Goal: Task Accomplishment & Management: Use online tool/utility

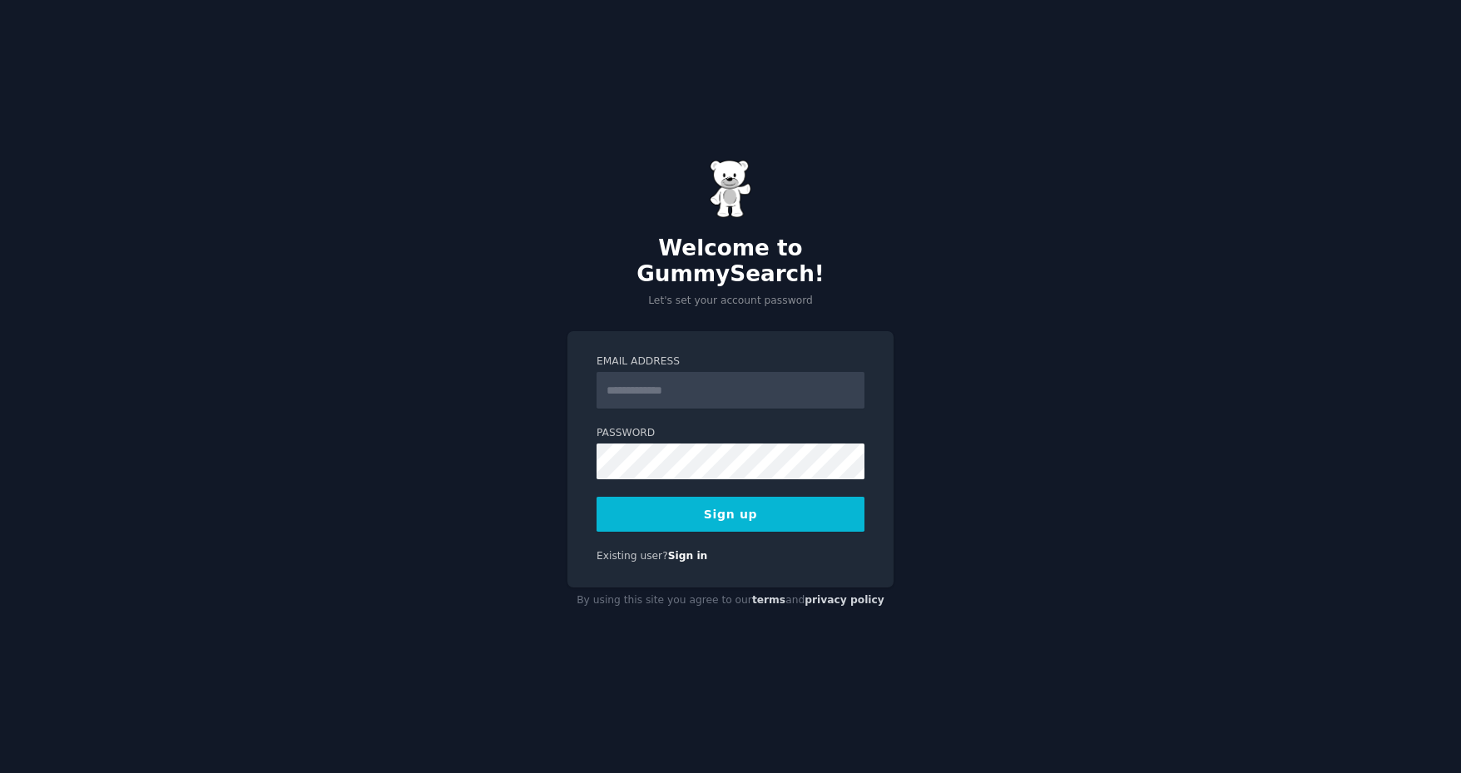
click at [643, 378] on input "Email Address" at bounding box center [730, 390] width 268 height 37
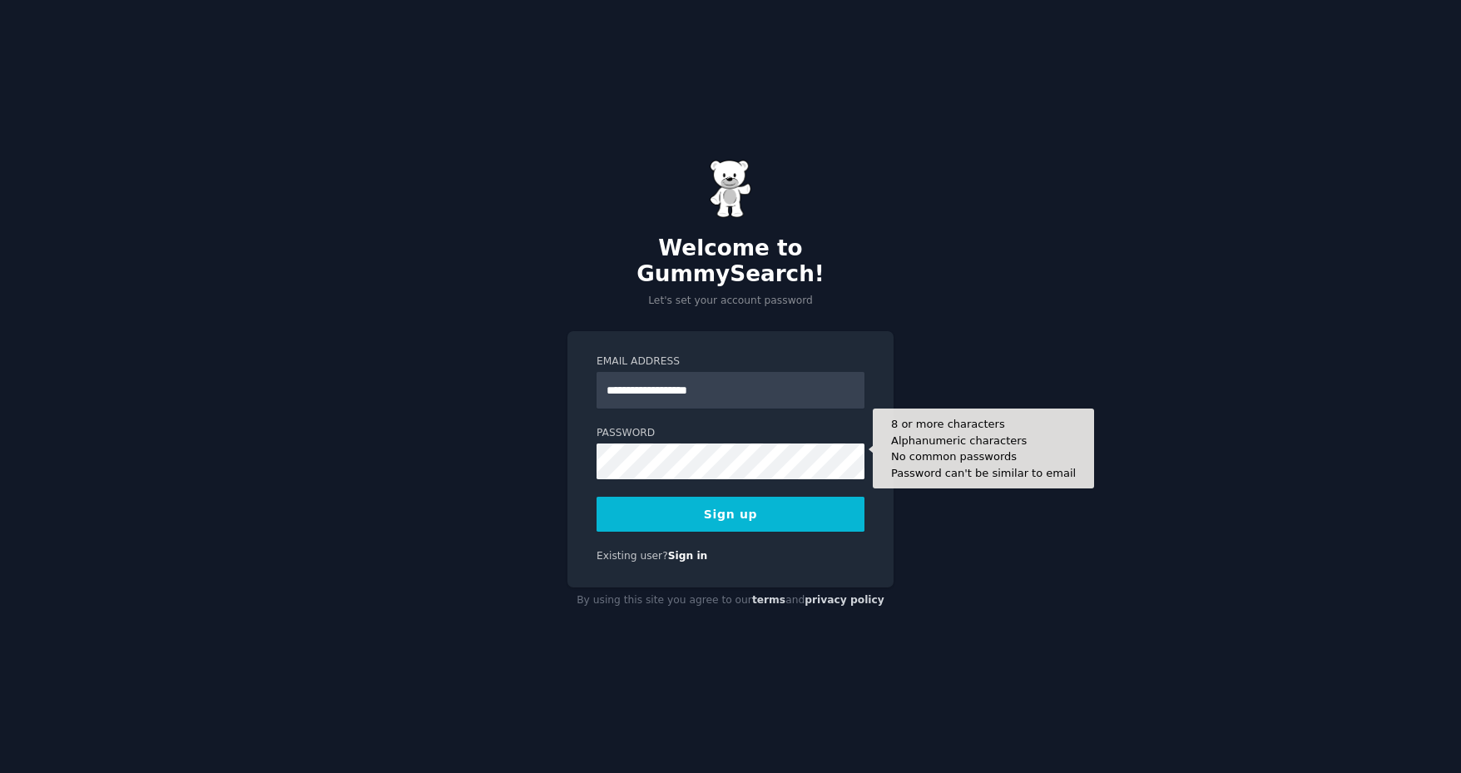
type input "**********"
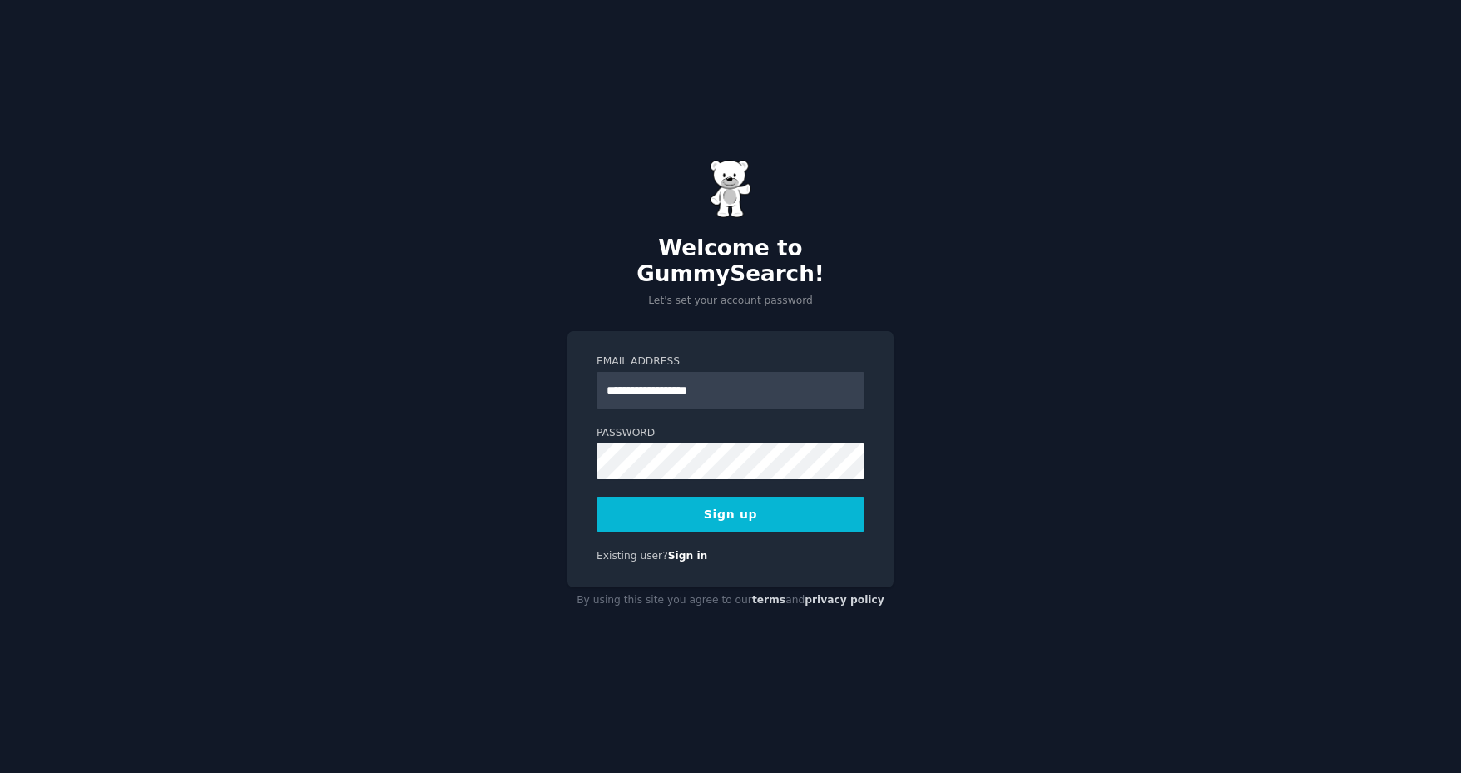
click at [723, 502] on button "Sign up" at bounding box center [730, 514] width 268 height 35
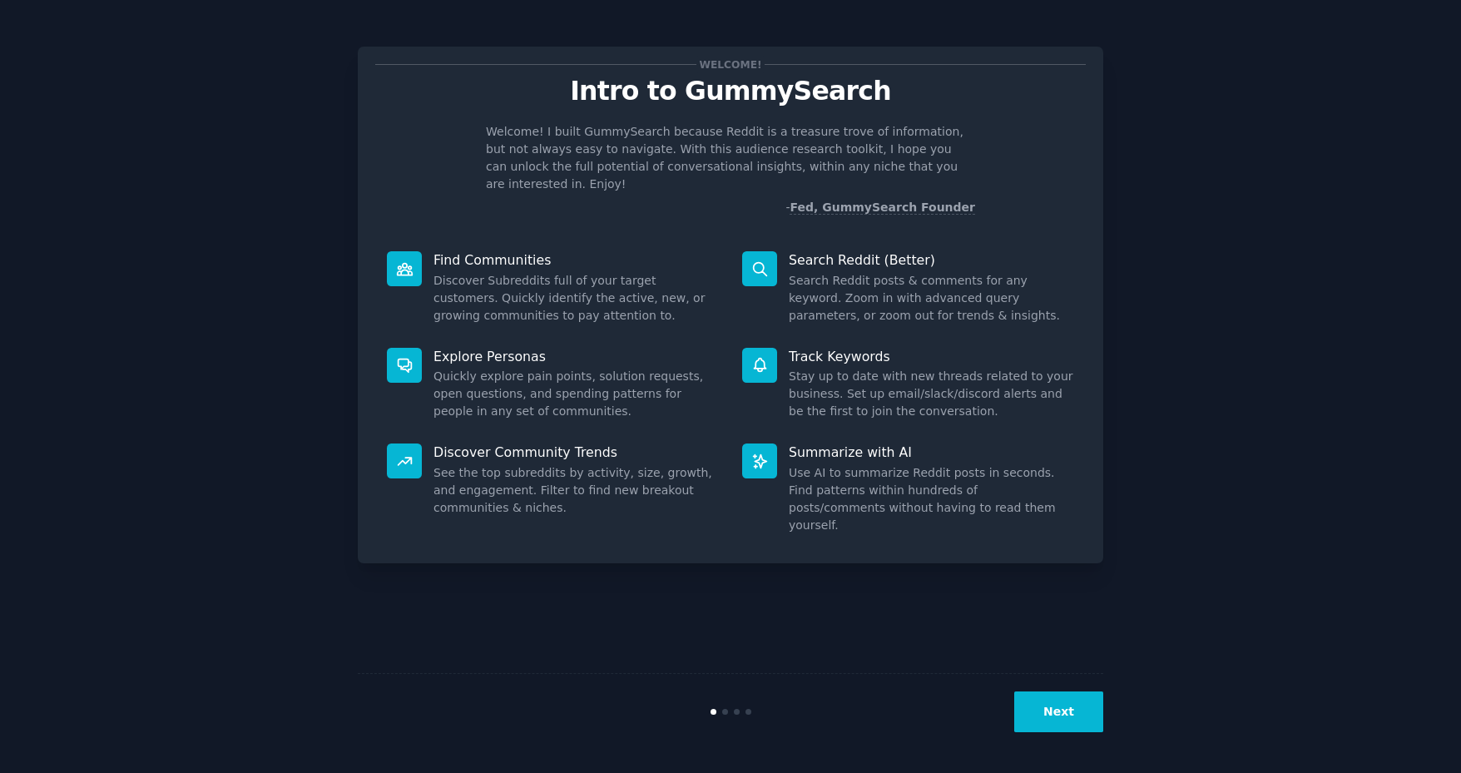
click at [1051, 719] on button "Next" at bounding box center [1058, 711] width 89 height 41
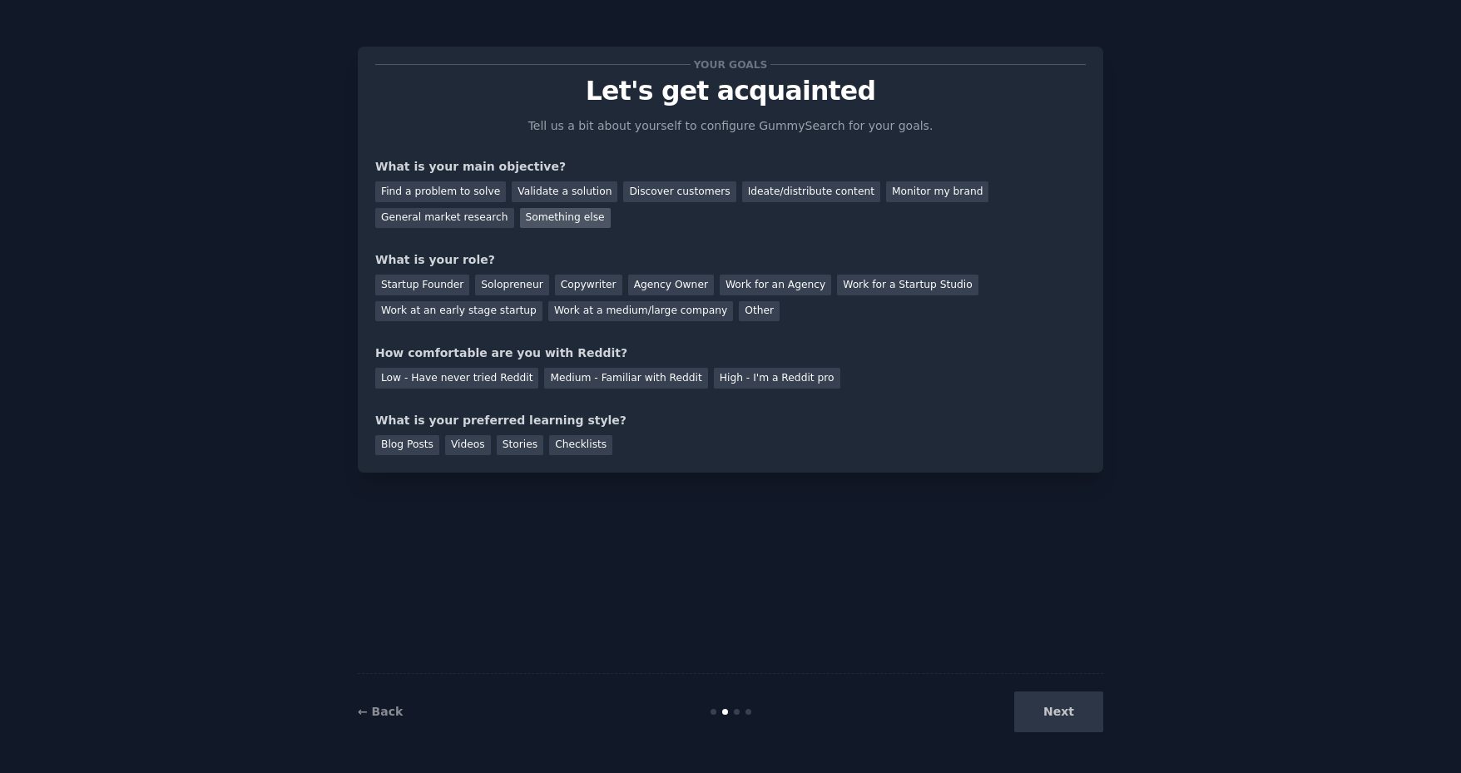
click at [520, 217] on div "Something else" at bounding box center [565, 218] width 91 height 21
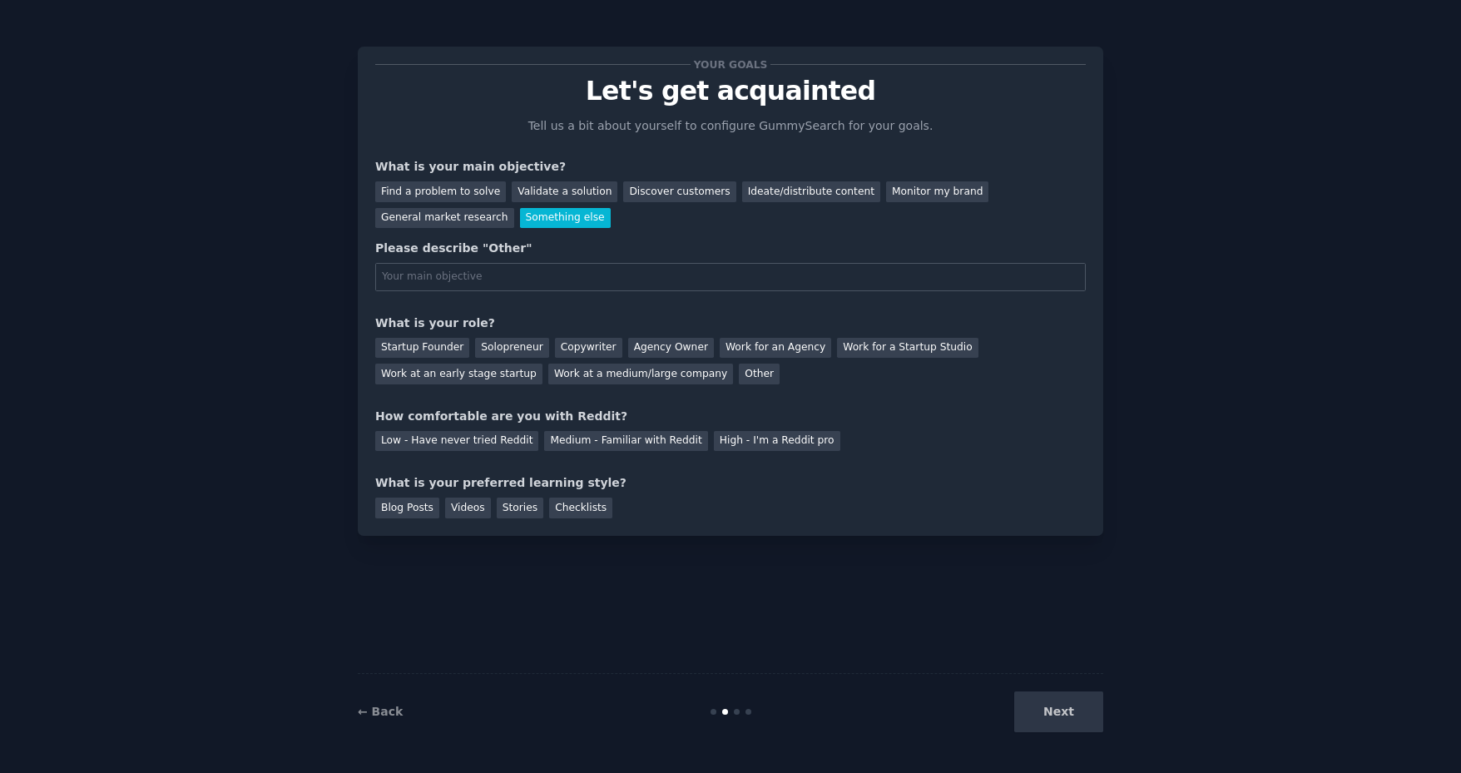
click at [462, 270] on input "text" at bounding box center [730, 277] width 710 height 28
drag, startPoint x: 461, startPoint y: 275, endPoint x: 321, endPoint y: 275, distance: 139.7
click at [321, 275] on div "Your goals Let's get acquainted Tell us a bit about yourself to configure Gummy…" at bounding box center [730, 386] width 1414 height 726
type input "content search"
click at [739, 370] on div "Other" at bounding box center [759, 374] width 41 height 21
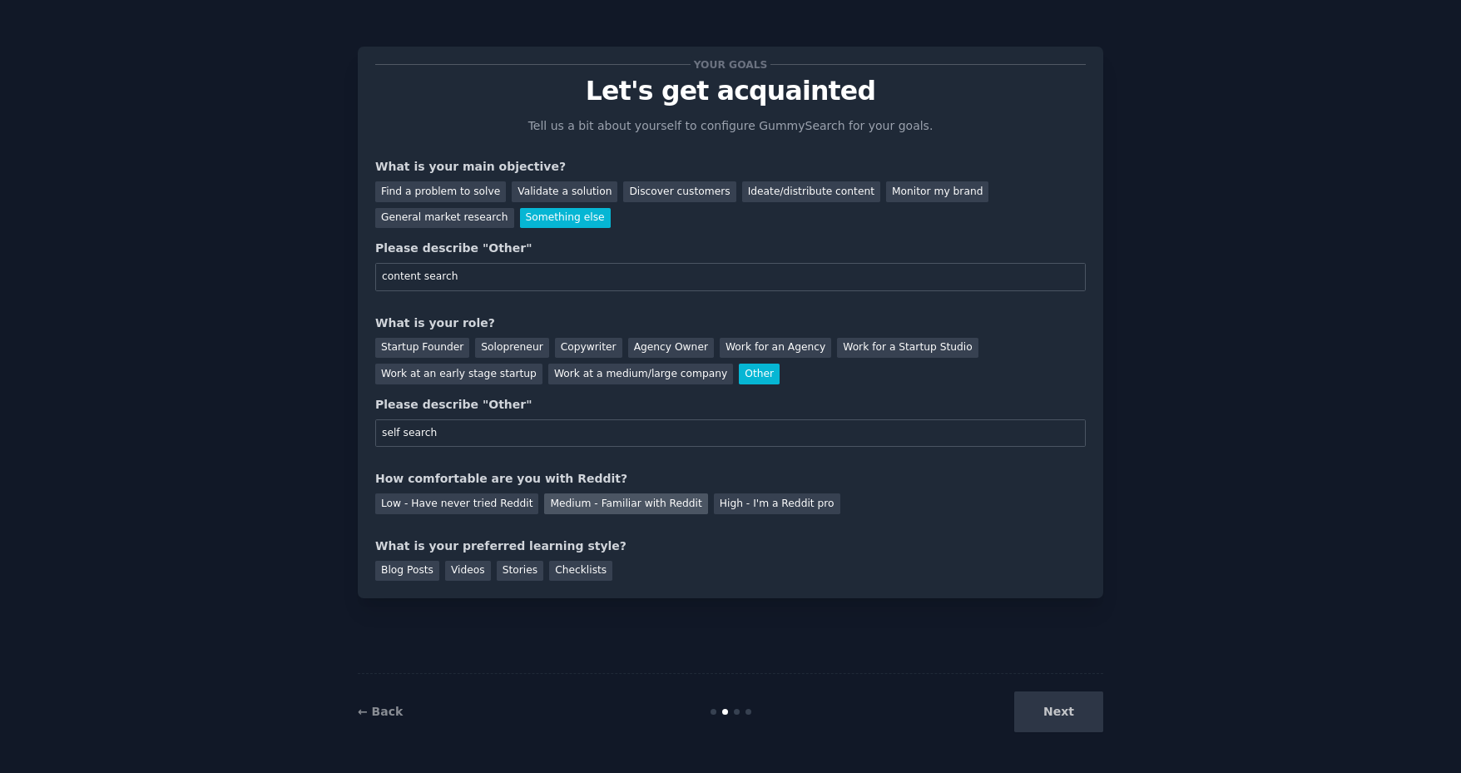
type input "self search"
click at [594, 497] on div "Medium - Familiar with Reddit" at bounding box center [625, 503] width 163 height 21
click at [462, 566] on div "Videos" at bounding box center [468, 571] width 46 height 21
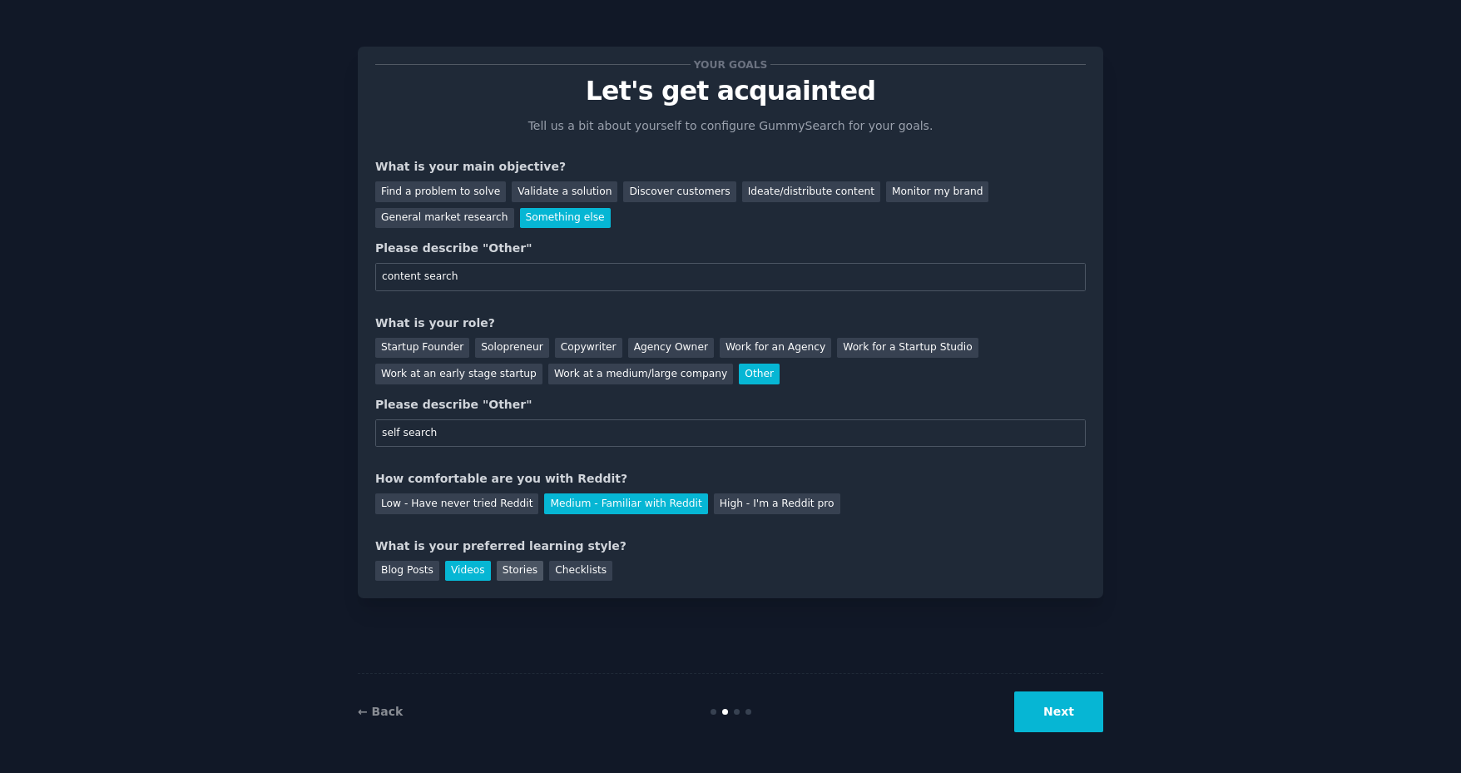
click at [497, 565] on div "Stories" at bounding box center [520, 571] width 47 height 21
click at [467, 566] on div "Videos" at bounding box center [468, 571] width 46 height 21
click at [1060, 698] on button "Next" at bounding box center [1058, 711] width 89 height 41
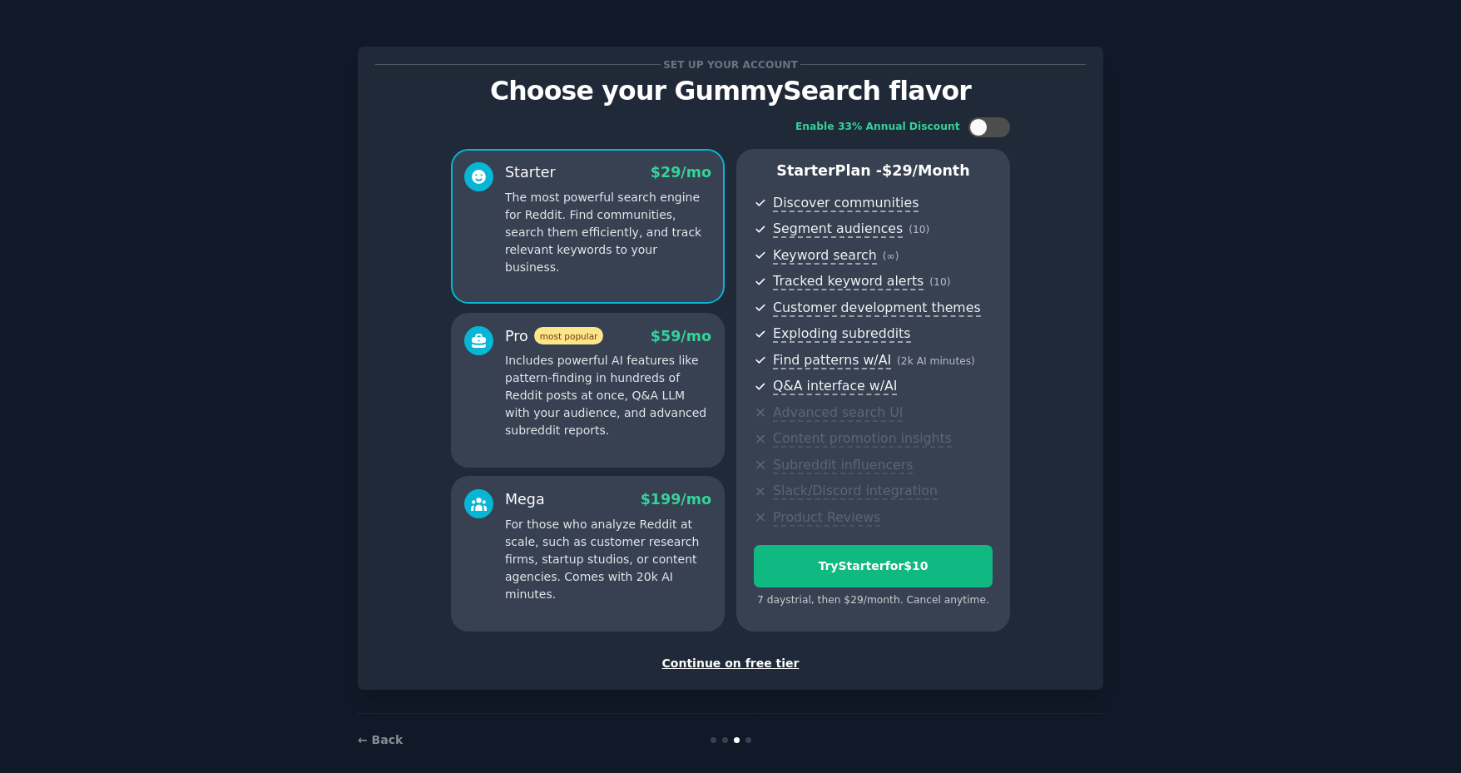
click at [735, 656] on div "Continue on free tier" at bounding box center [730, 663] width 710 height 17
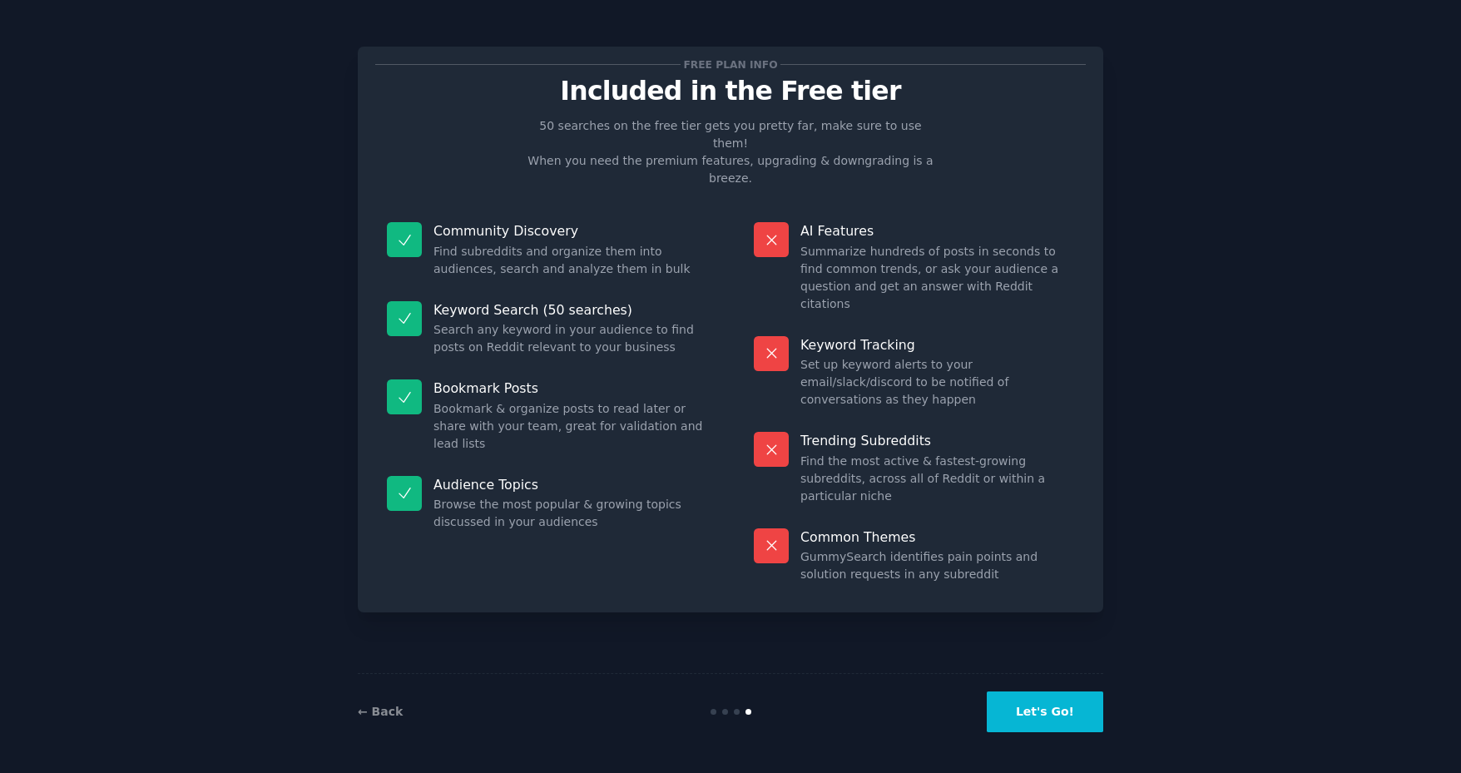
click at [1053, 711] on button "Let's Go!" at bounding box center [1045, 711] width 116 height 41
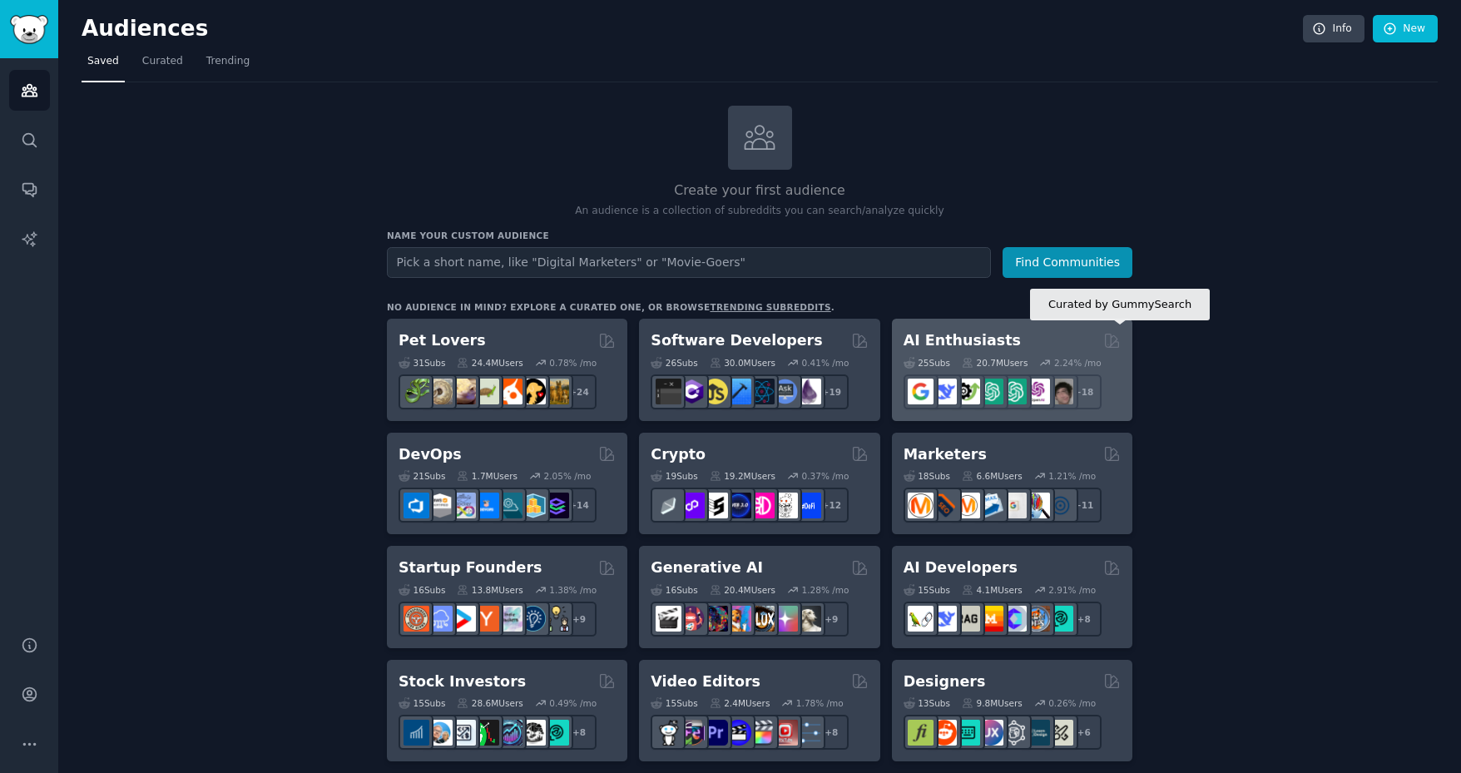
click at [1105, 334] on icon at bounding box center [1111, 340] width 13 height 13
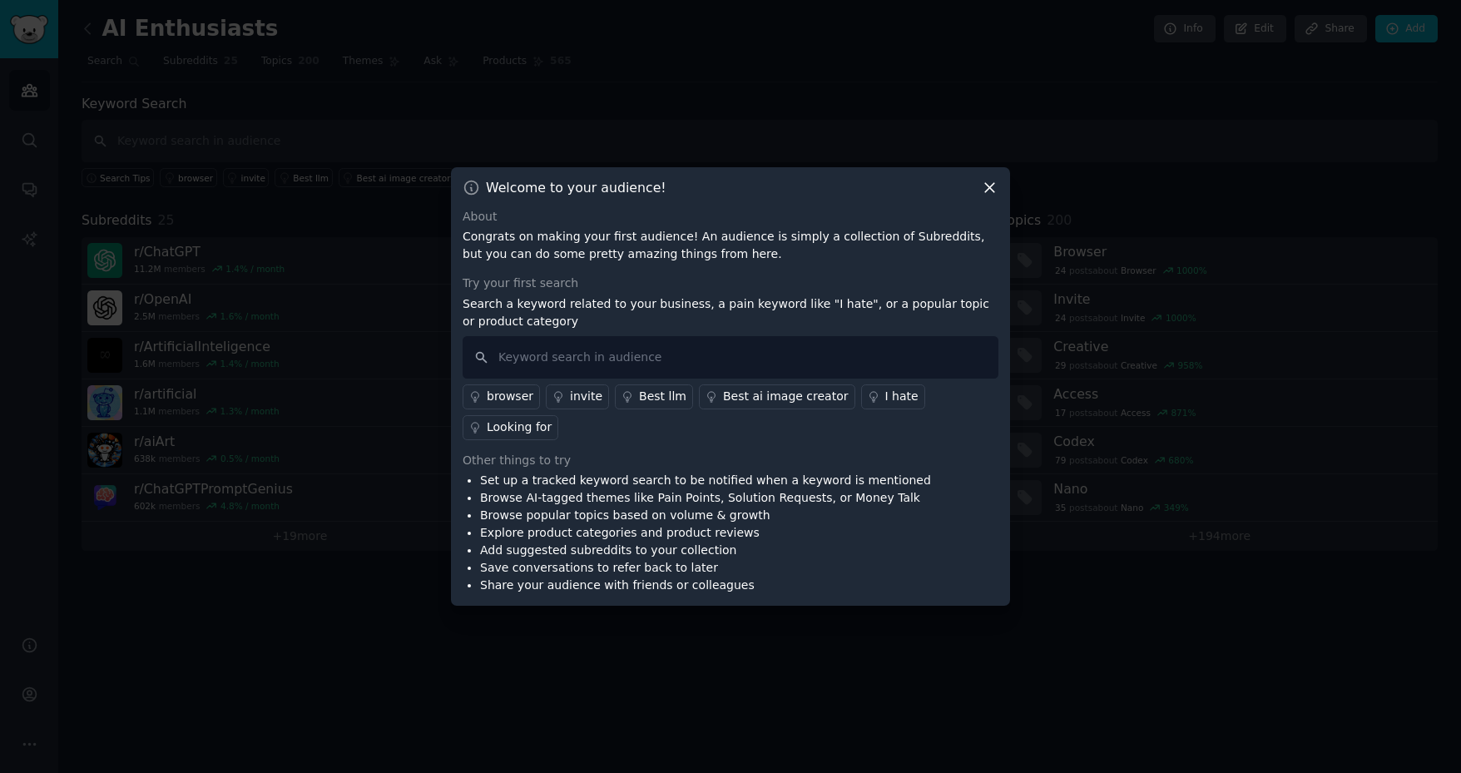
click at [992, 196] on icon at bounding box center [989, 187] width 17 height 17
click at [988, 192] on icon at bounding box center [989, 187] width 9 height 9
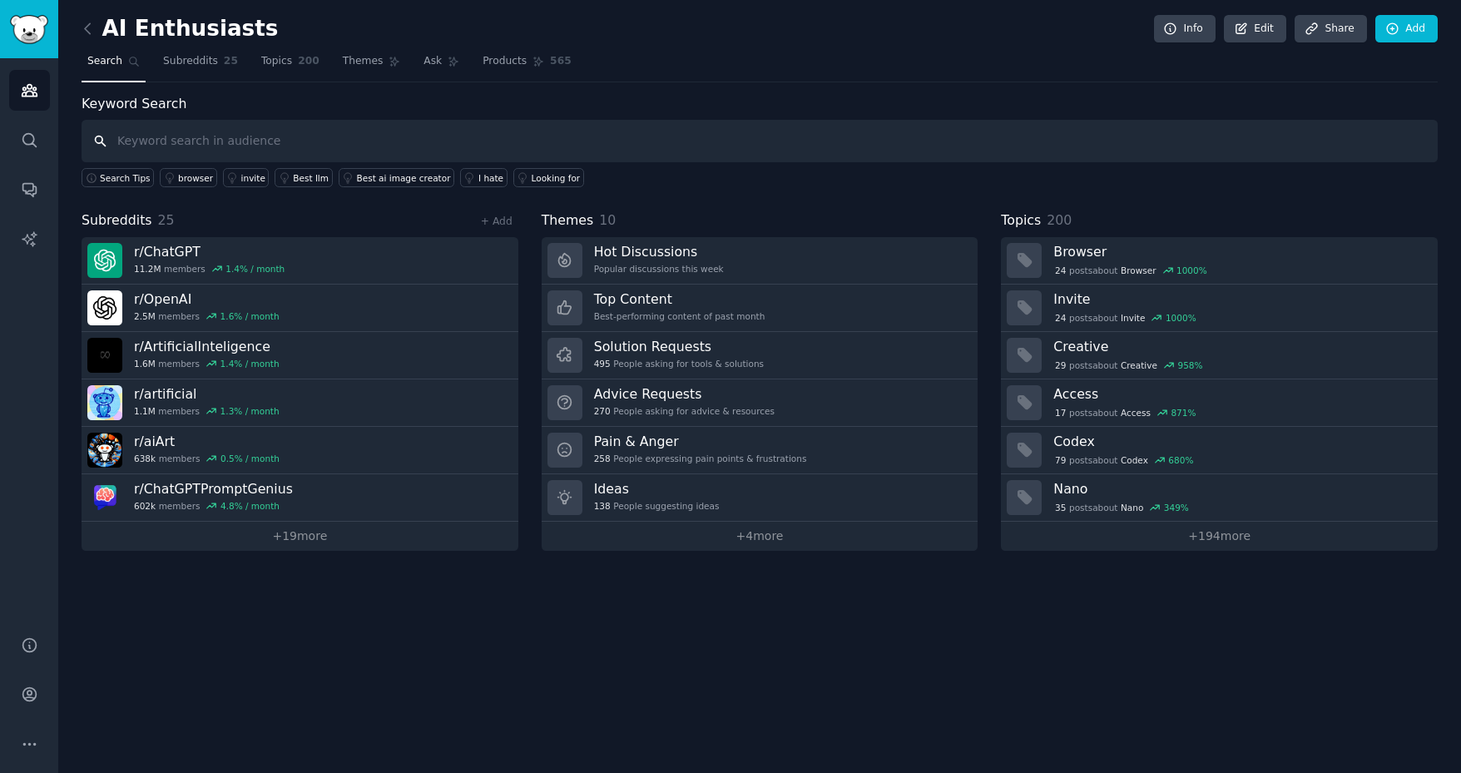
click at [289, 144] on input "text" at bounding box center [760, 141] width 1356 height 42
click at [110, 142] on input "rx 6800xt" at bounding box center [760, 141] width 1356 height 42
type input "xfx rx 6800xt"
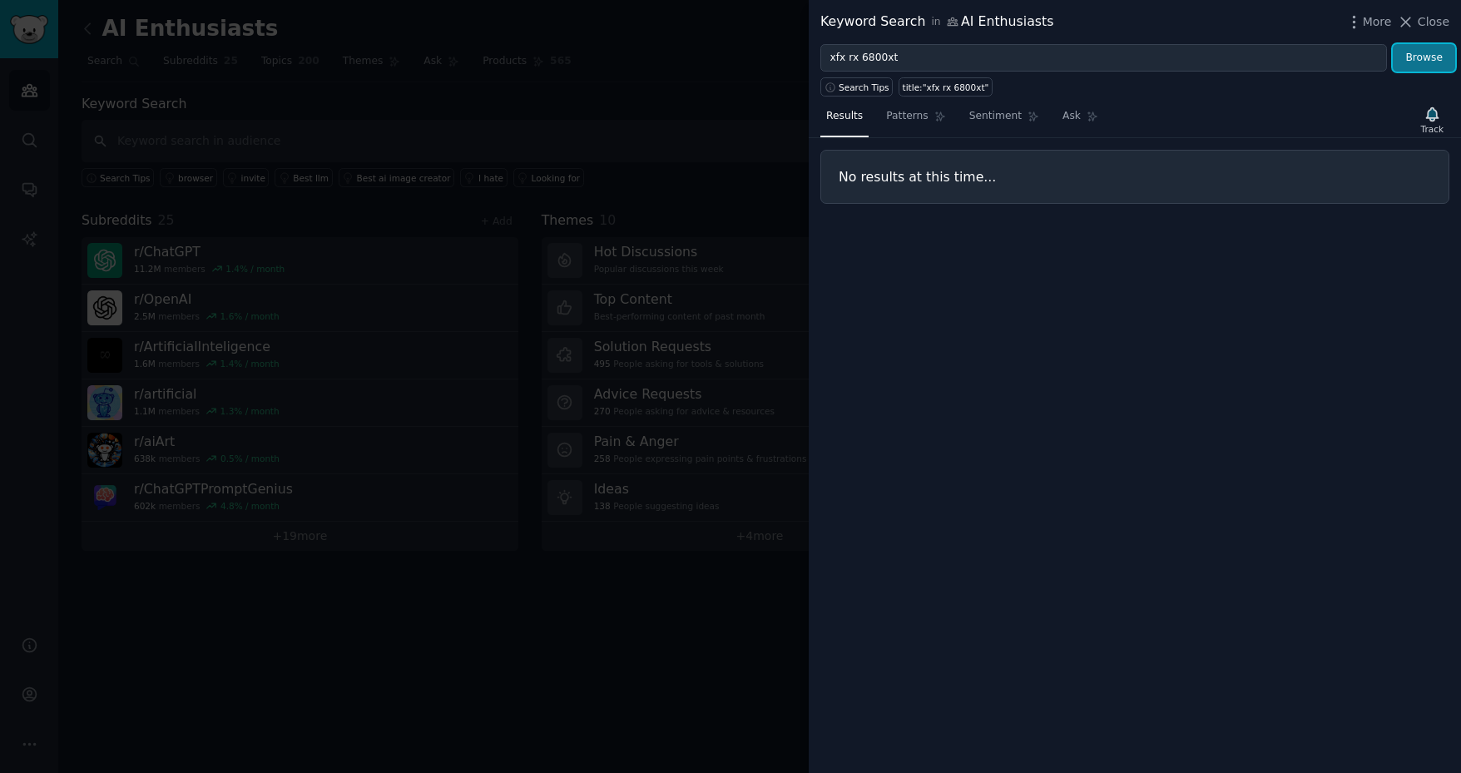
click at [1439, 57] on button "Browse" at bounding box center [1423, 58] width 62 height 28
click at [1437, 24] on span "Close" at bounding box center [1433, 21] width 32 height 17
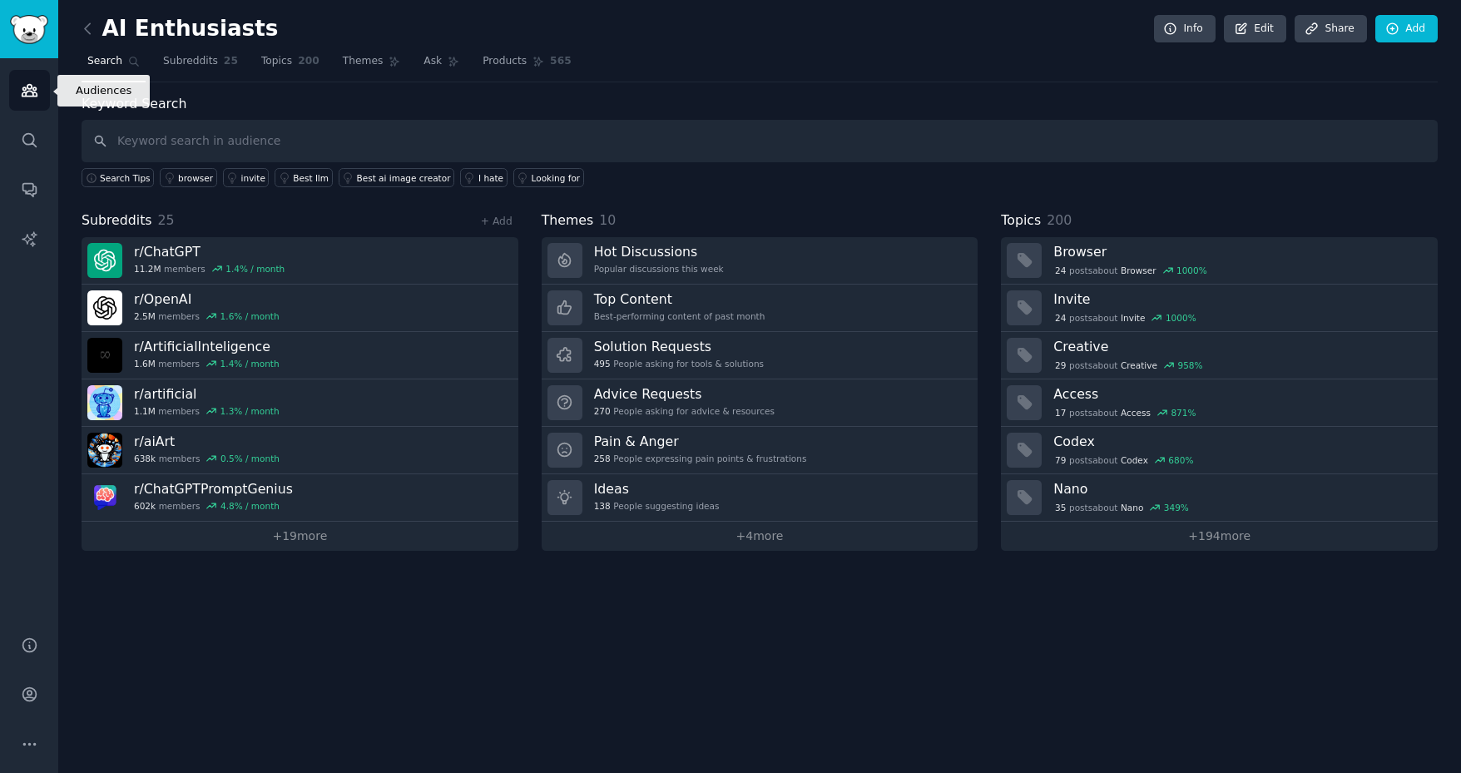
click at [32, 100] on link "Audiences" at bounding box center [29, 90] width 41 height 41
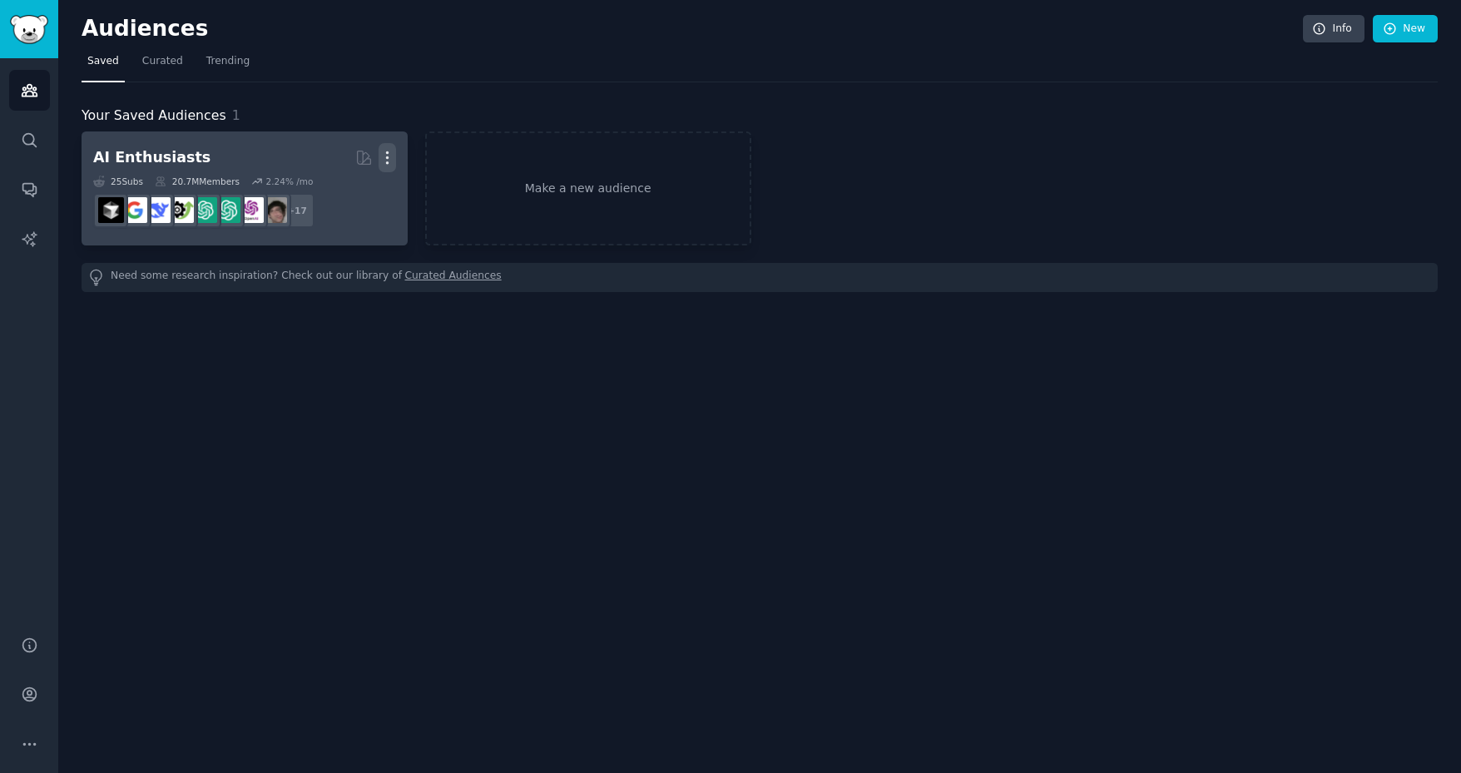
click at [389, 163] on icon "button" at bounding box center [386, 157] width 17 height 17
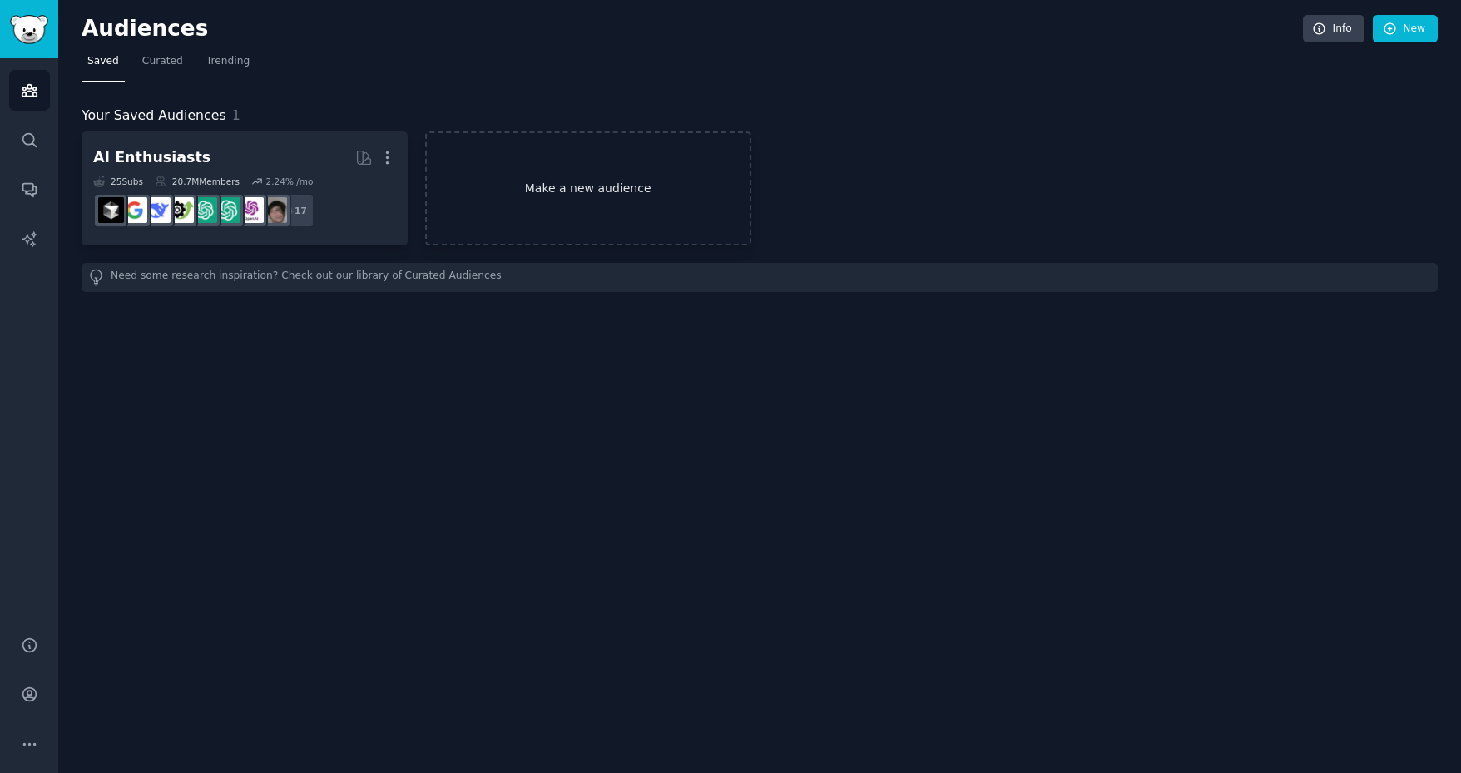
click at [555, 187] on link "Make a new audience" at bounding box center [588, 188] width 326 height 114
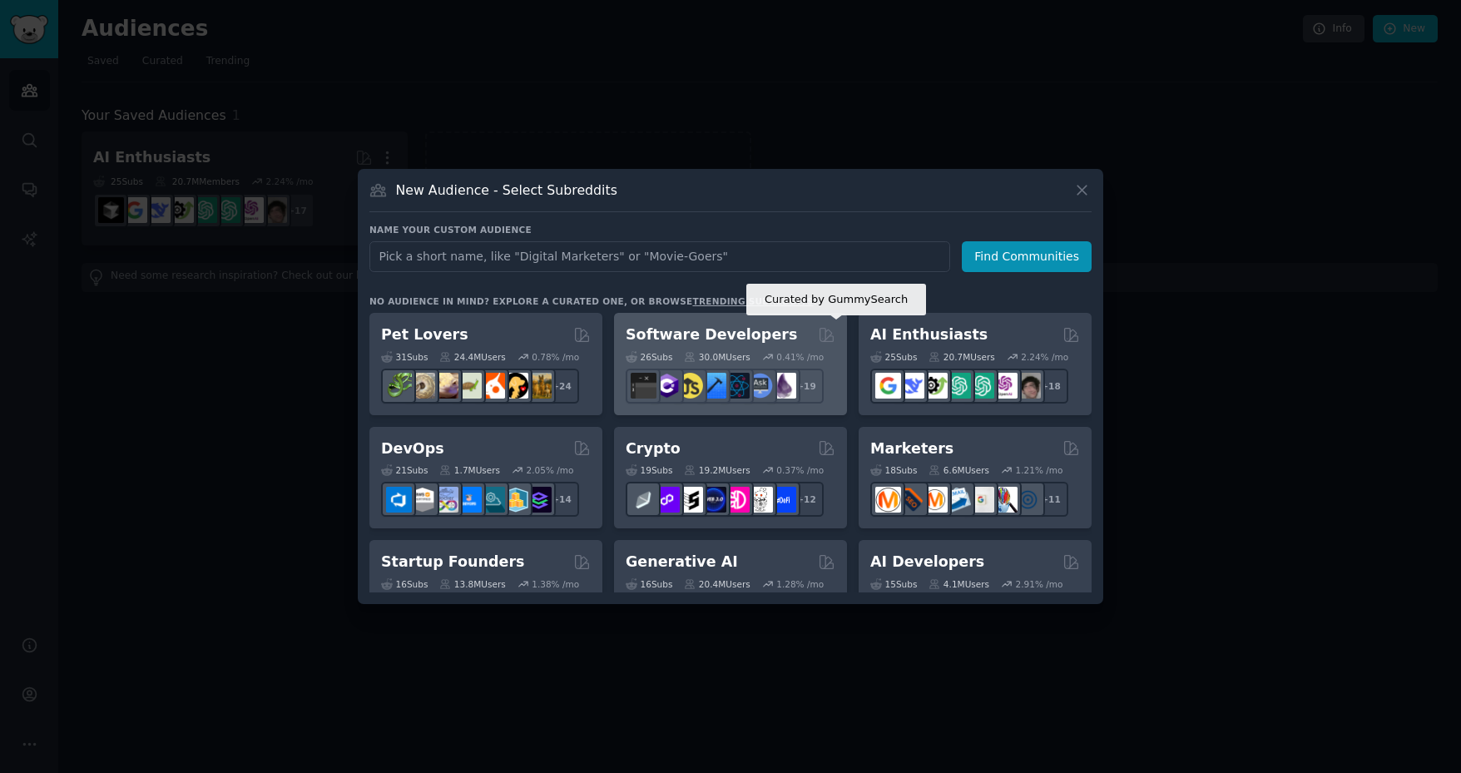
click at [822, 326] on icon at bounding box center [826, 334] width 17 height 17
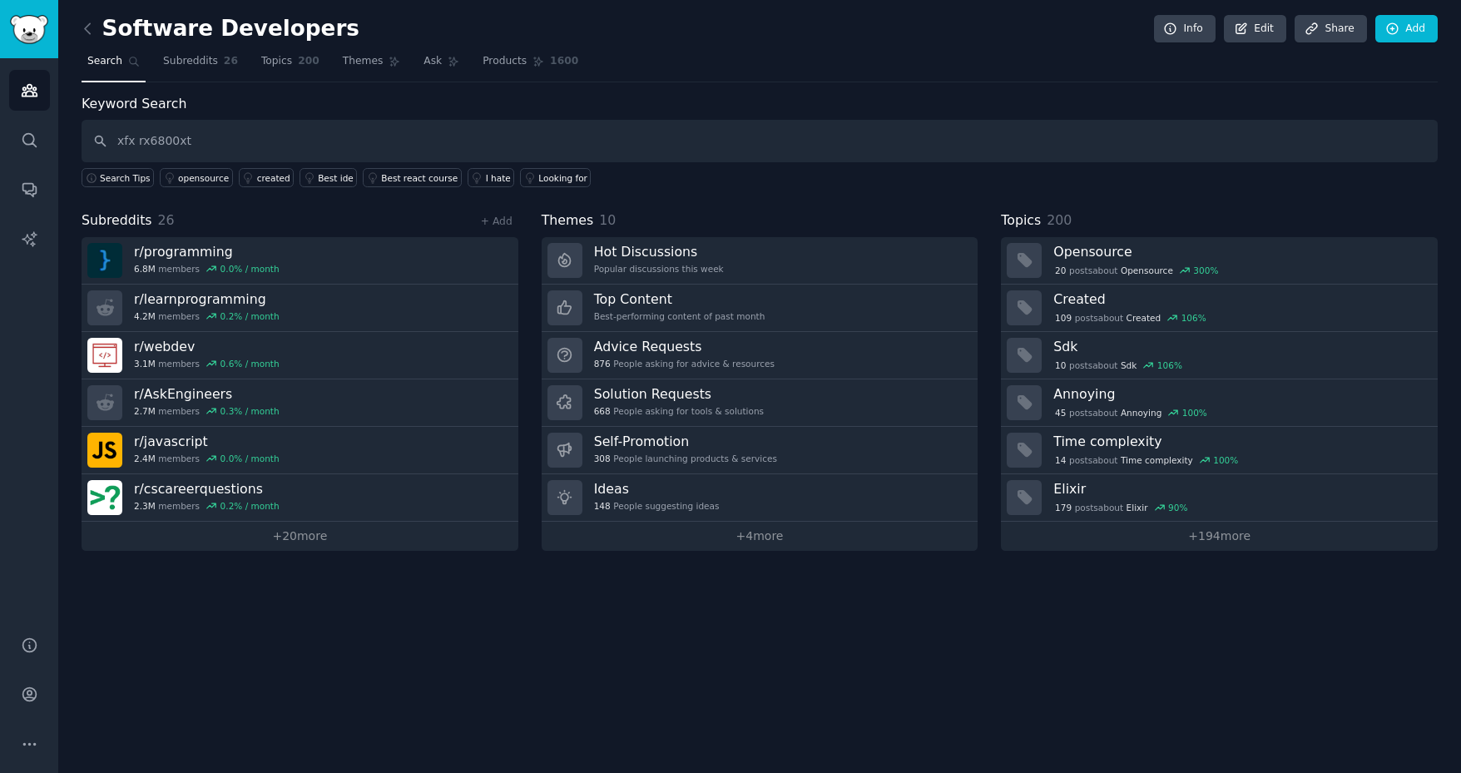
type input "xfx rx6800xt"
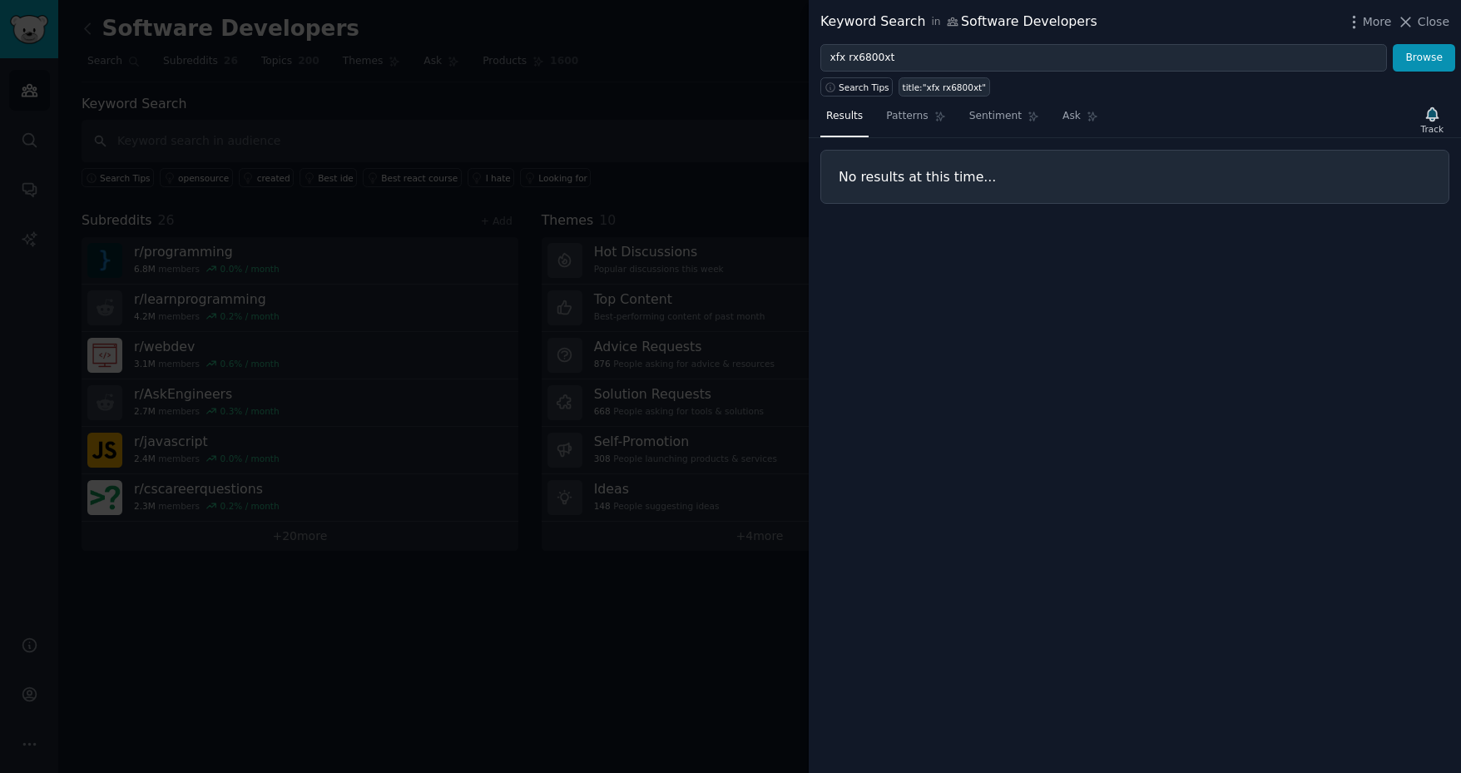
click at [922, 87] on div "title:"xfx rx6800xt"" at bounding box center [945, 88] width 84 height 12
type input "title:"xfx rx6800xt""
click at [1437, 20] on span "Close" at bounding box center [1433, 21] width 32 height 17
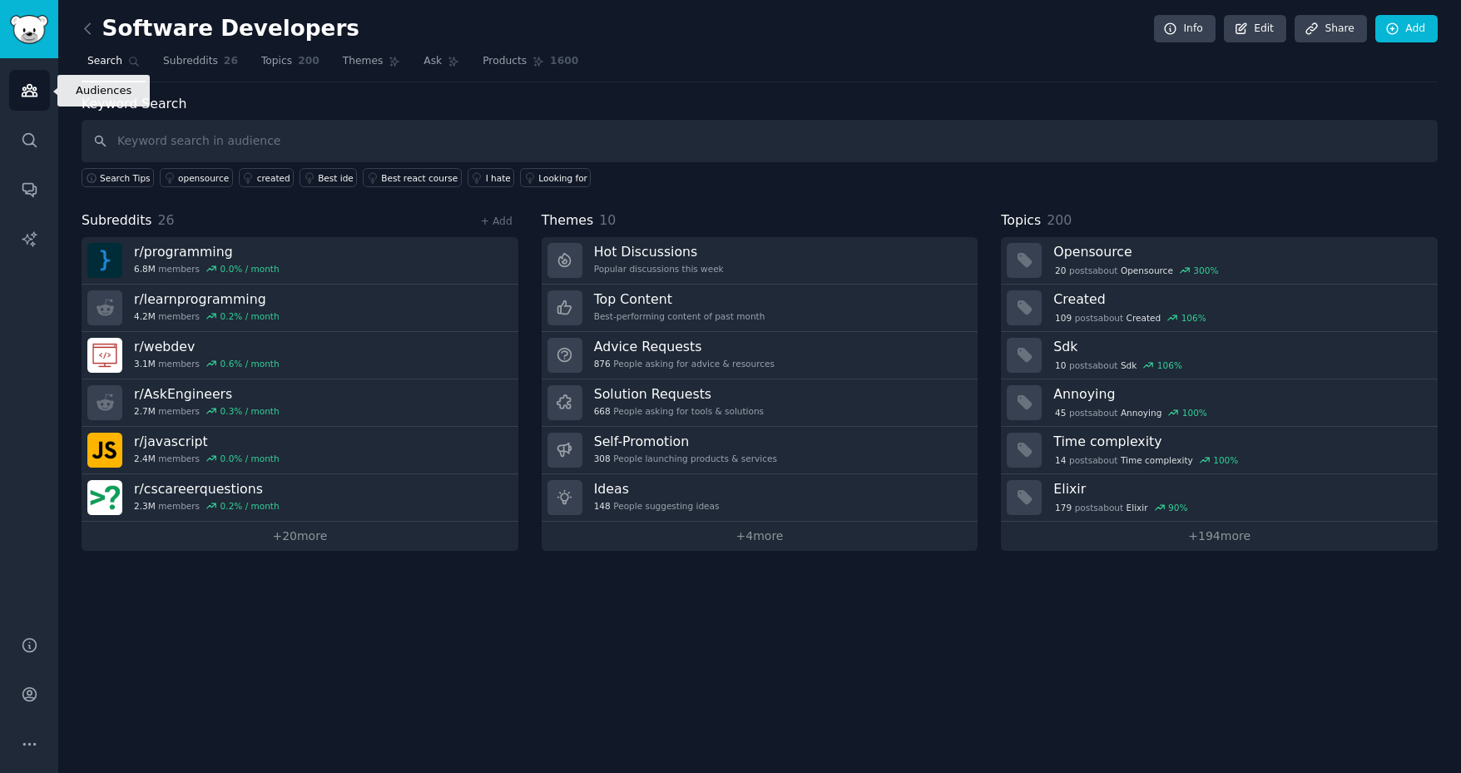
click at [26, 91] on icon "Sidebar" at bounding box center [29, 90] width 17 height 17
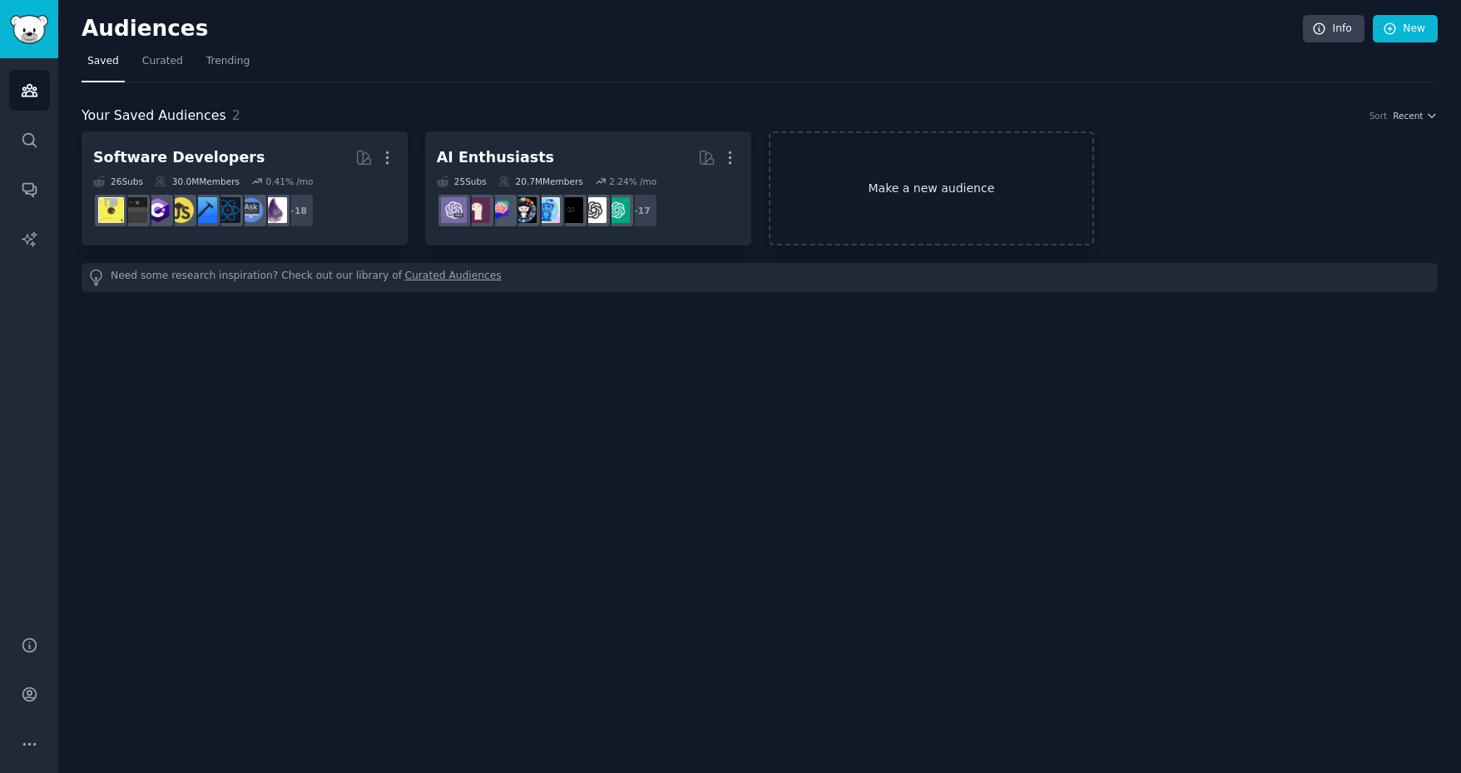
click at [916, 183] on link "Make a new audience" at bounding box center [932, 188] width 326 height 114
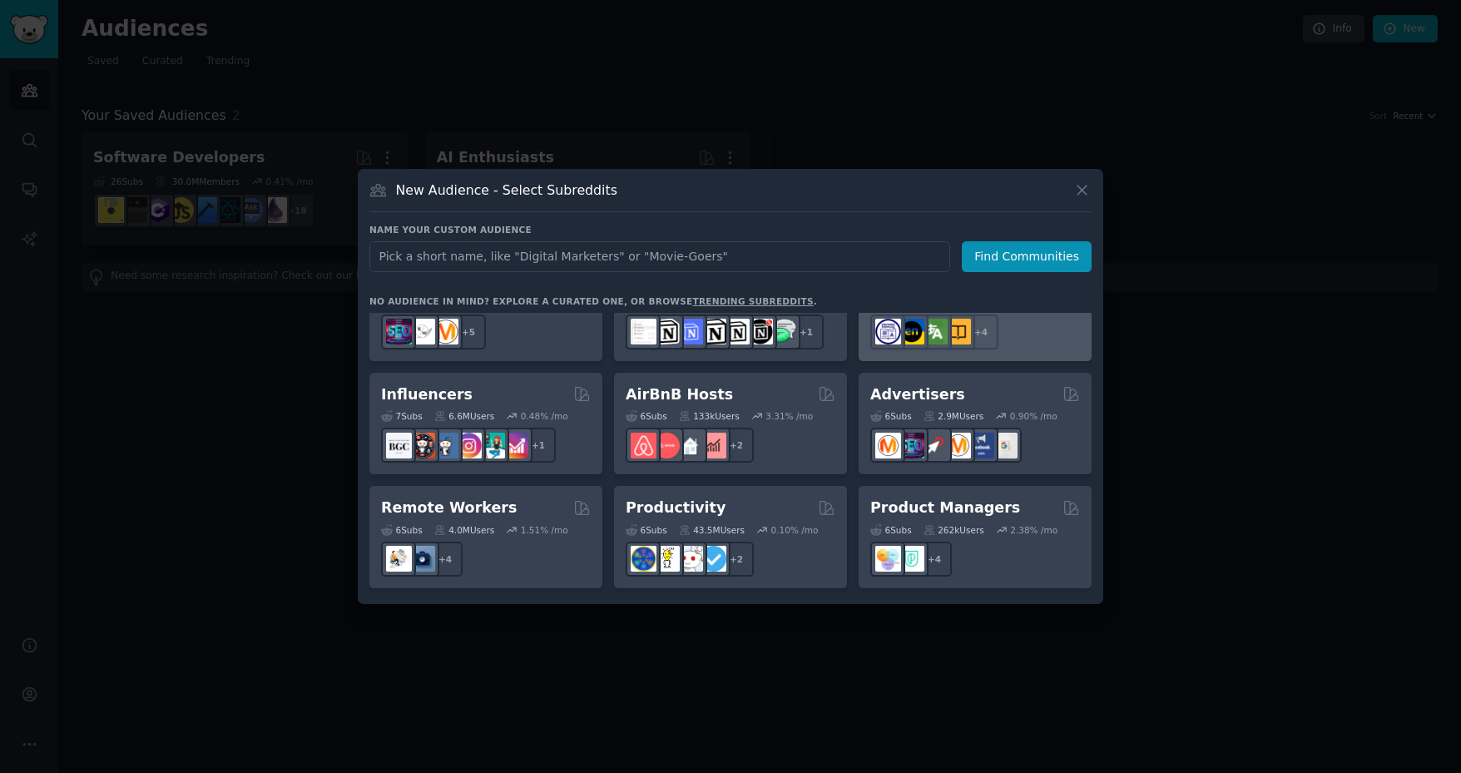
scroll to position [1109, 0]
